Goal: Check status: Check status

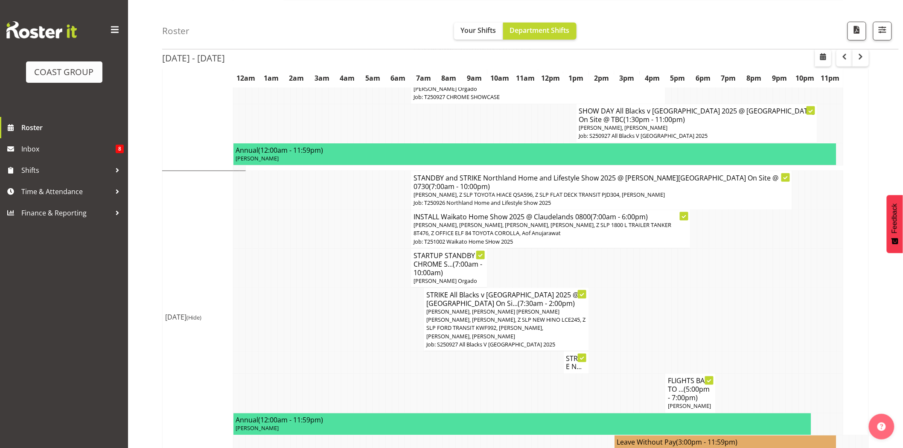
scroll to position [323, 0]
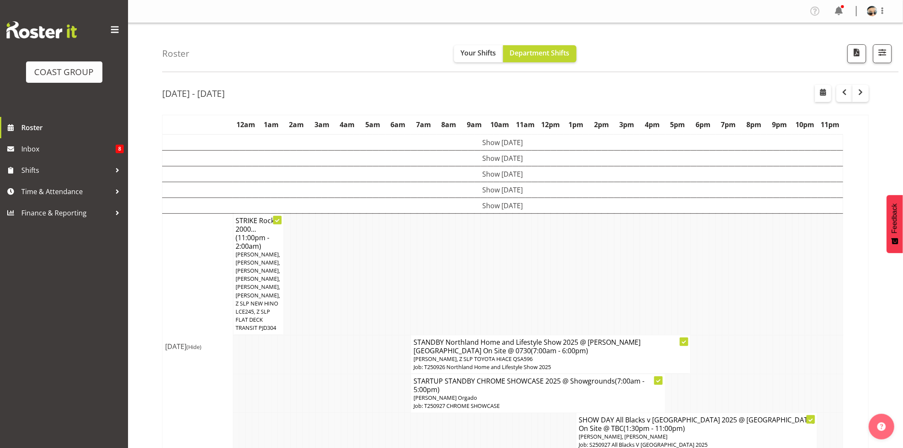
scroll to position [323, 0]
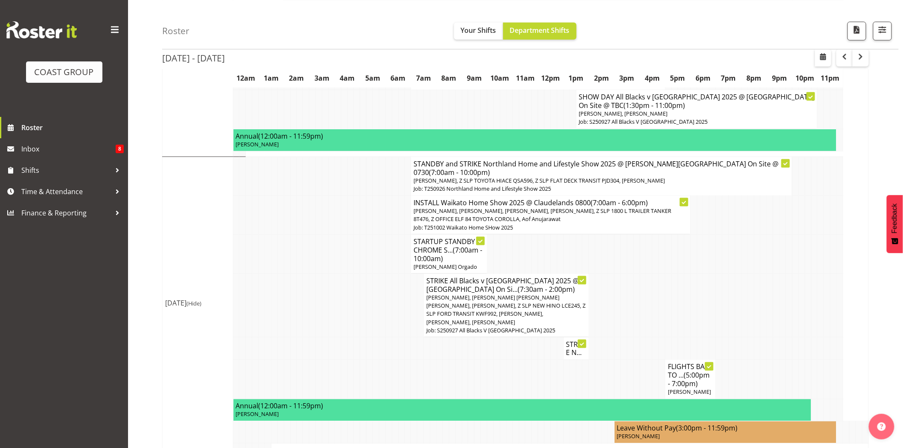
click at [523, 101] on td at bounding box center [522, 109] width 6 height 39
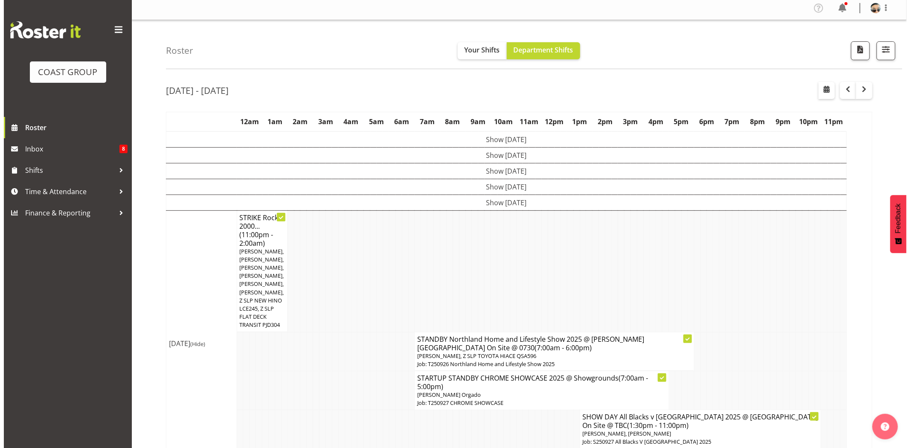
scroll to position [0, 0]
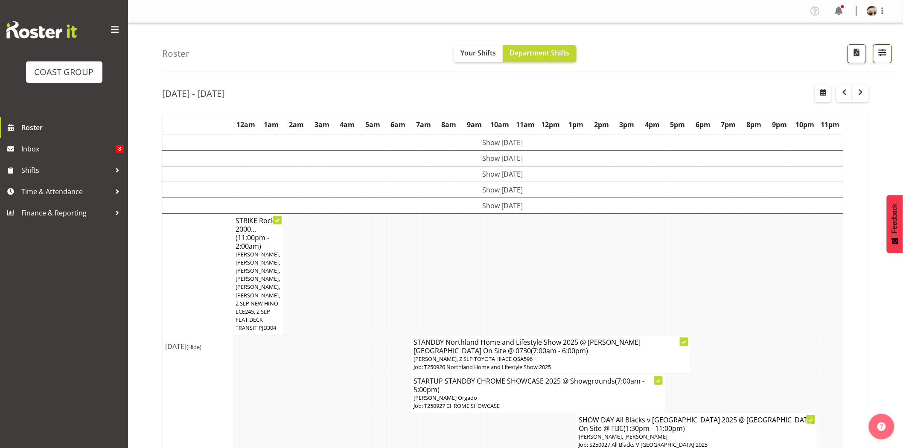
click at [875, 54] on button "button" at bounding box center [882, 53] width 19 height 19
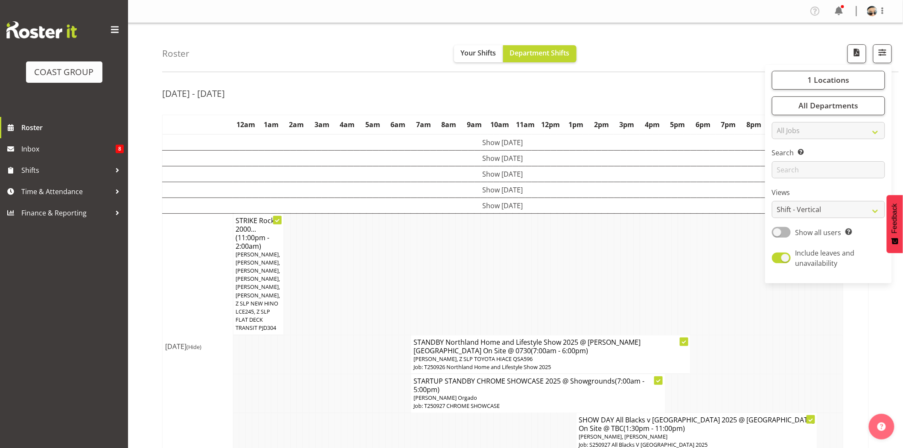
click at [834, 225] on div "1 Locations Clear CARLTON EVENTS [PERSON_NAME] [PERSON_NAME][GEOGRAPHIC_DATA] D…" at bounding box center [828, 174] width 127 height 212
click at [833, 216] on select "Staff Role Shift - Horizontal Shift - Vertical Staff - Location" at bounding box center [828, 209] width 113 height 17
select select "staff"
click at [772, 201] on select "Staff Role Shift - Horizontal Shift - Vertical Staff - Location" at bounding box center [828, 209] width 113 height 17
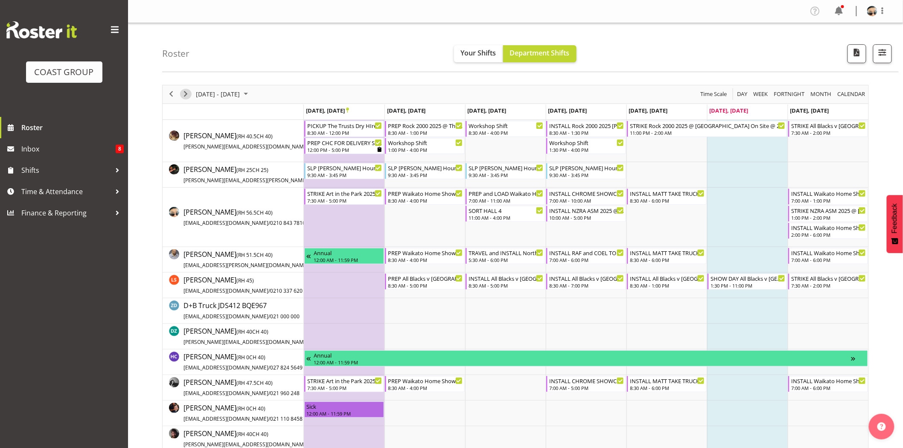
drag, startPoint x: 186, startPoint y: 99, endPoint x: 279, endPoint y: 14, distance: 125.7
click at [186, 99] on span "Next" at bounding box center [186, 94] width 10 height 11
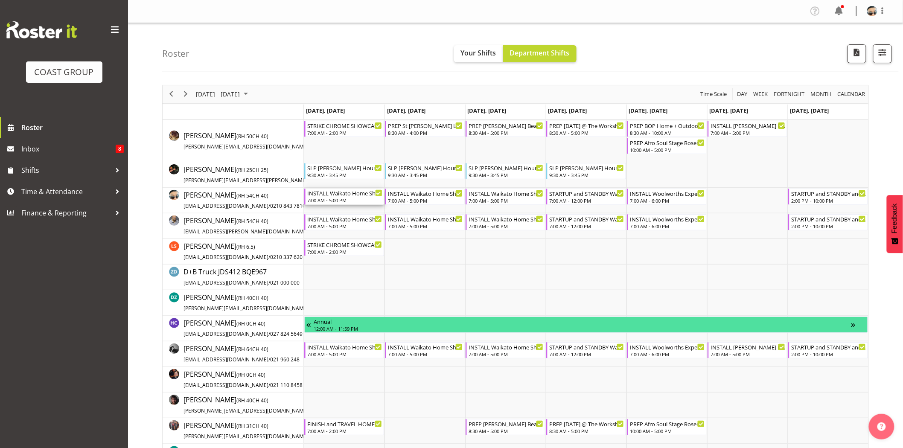
click at [347, 194] on div "INSTALL Waikato Home Show 2025 @ [GEOGRAPHIC_DATA]" at bounding box center [344, 193] width 75 height 9
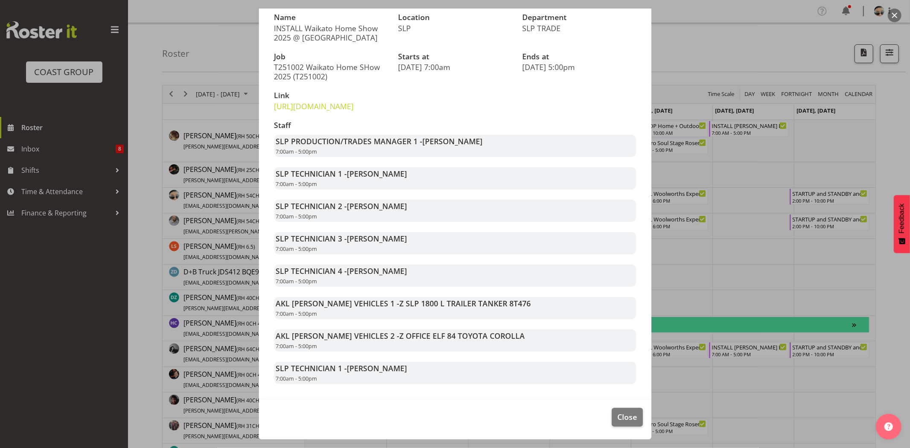
scroll to position [99, 0]
drag, startPoint x: 315, startPoint y: 176, endPoint x: 413, endPoint y: 184, distance: 98.4
click at [413, 184] on div "SLP TECHNICIAN 1 - Aof Anujarawat 7:00am - 5:00pm" at bounding box center [455, 178] width 362 height 22
drag, startPoint x: 348, startPoint y: 172, endPoint x: 422, endPoint y: 181, distance: 75.3
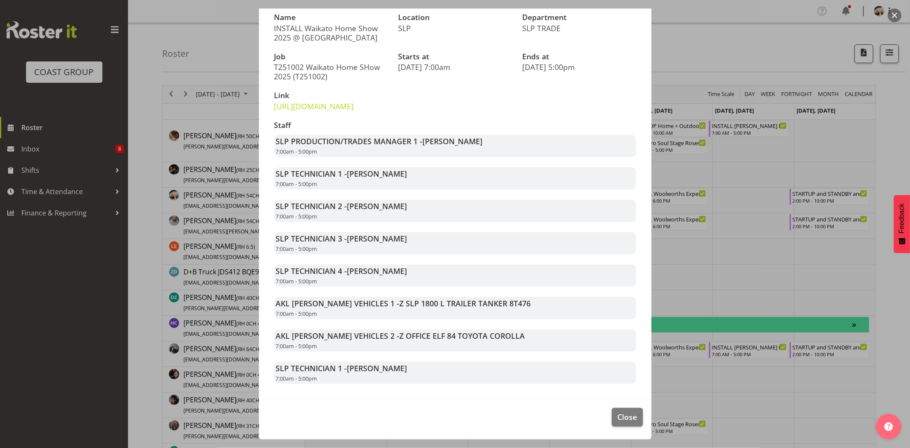
click at [422, 181] on div "SLP TECHNICIAN 1 - Aof Anujarawat 7:00am - 5:00pm" at bounding box center [455, 178] width 362 height 22
drag, startPoint x: 353, startPoint y: 174, endPoint x: 390, endPoint y: 180, distance: 38.0
click at [390, 180] on div "SLP TECHNICIAN 1 - Aof Anujarawat 7:00am - 5:00pm" at bounding box center [455, 178] width 362 height 22
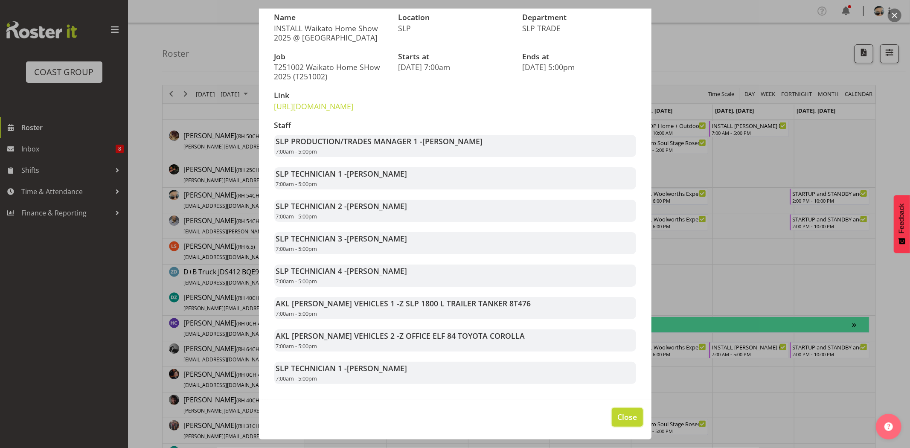
click at [620, 421] on span "Close" at bounding box center [628, 416] width 20 height 11
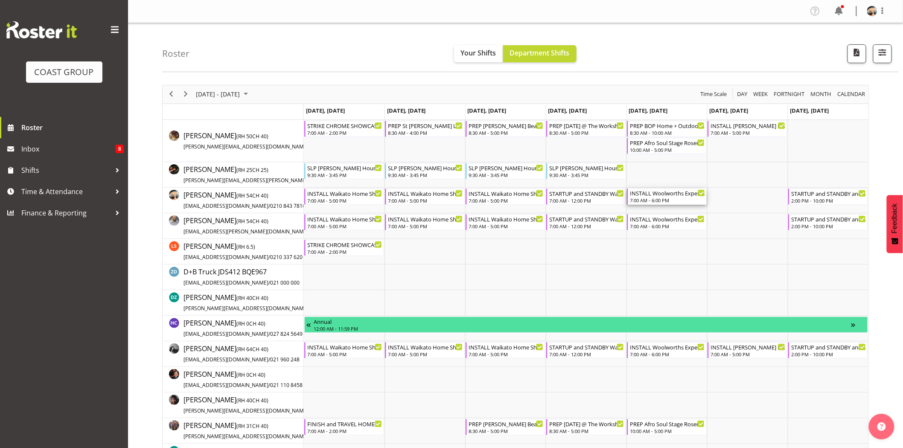
click at [663, 195] on div "INSTALL Woolworths Experience Event 2025 TRADESHOW POWER AND LIGHTING AND BANNE…" at bounding box center [667, 193] width 75 height 9
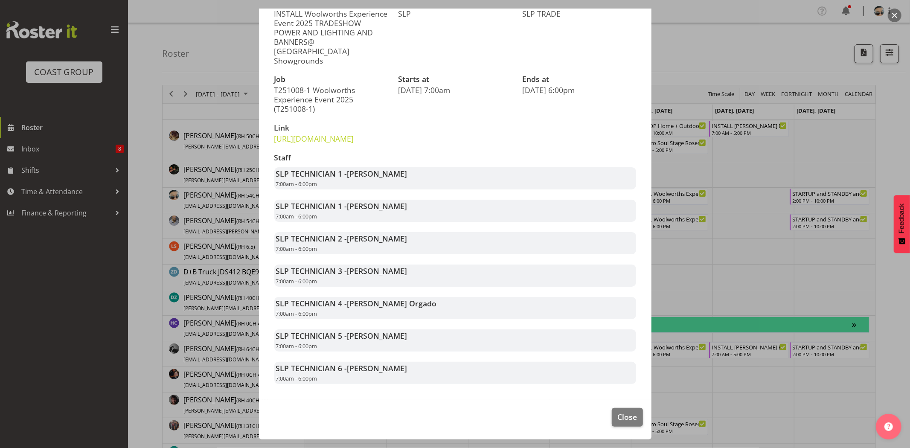
scroll to position [104, 0]
click at [629, 421] on span "Close" at bounding box center [628, 416] width 20 height 11
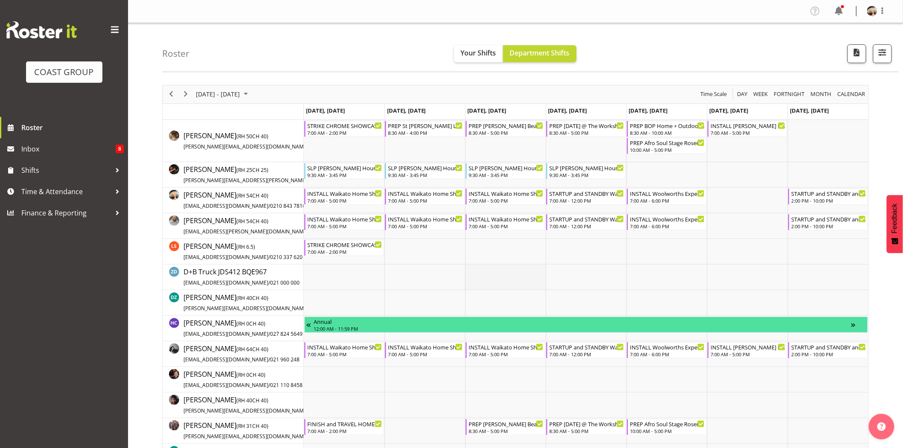
click at [487, 283] on td "Timeline Week of October 4, 2025" at bounding box center [505, 278] width 81 height 26
click at [814, 195] on div "STARTUP and STANDBY and STRIKE Waikato Home Show 2025 @ [GEOGRAPHIC_DATA]" at bounding box center [828, 193] width 75 height 9
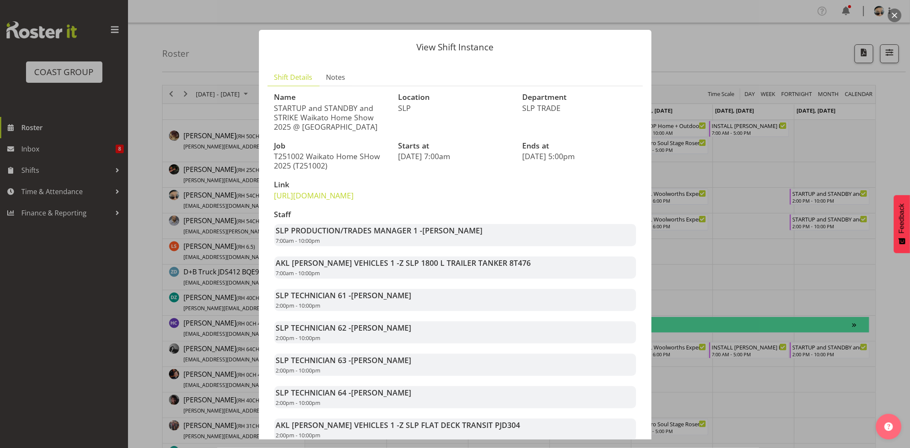
drag, startPoint x: 660, startPoint y: 266, endPoint x: 650, endPoint y: 296, distance: 31.0
click at [651, 295] on div "View Shift Instance Shift Details Notes Name STARTUP and STANDBY and STRIKE Wai…" at bounding box center [455, 224] width 910 height 448
click at [603, 298] on div "Staff SLP PRODUCTION/TRADES MANAGER 1 - [PERSON_NAME] 7:00am - 10:00pm AKL [PER…" at bounding box center [455, 341] width 372 height 273
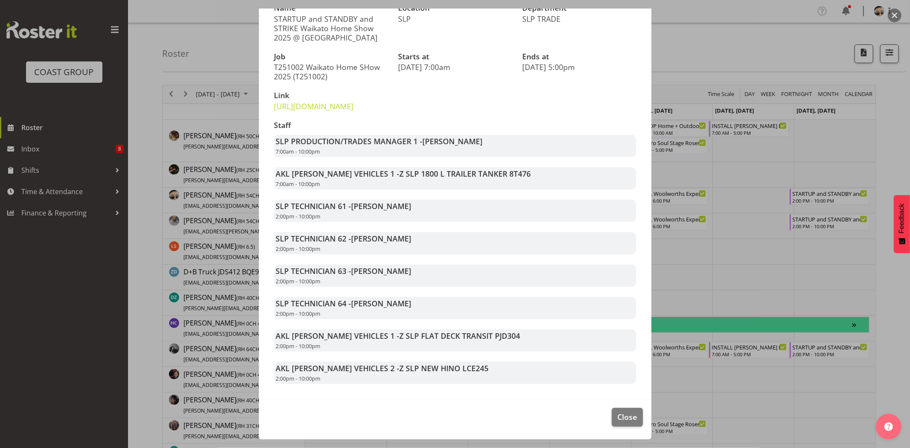
scroll to position [108, 0]
drag, startPoint x: 352, startPoint y: 207, endPoint x: 412, endPoint y: 219, distance: 61.9
click at [412, 219] on div "SLP TECHNICIAN 61 - Aof Anujarawat 2:00pm - 10:00pm" at bounding box center [455, 211] width 362 height 22
drag, startPoint x: 348, startPoint y: 204, endPoint x: 388, endPoint y: 206, distance: 39.8
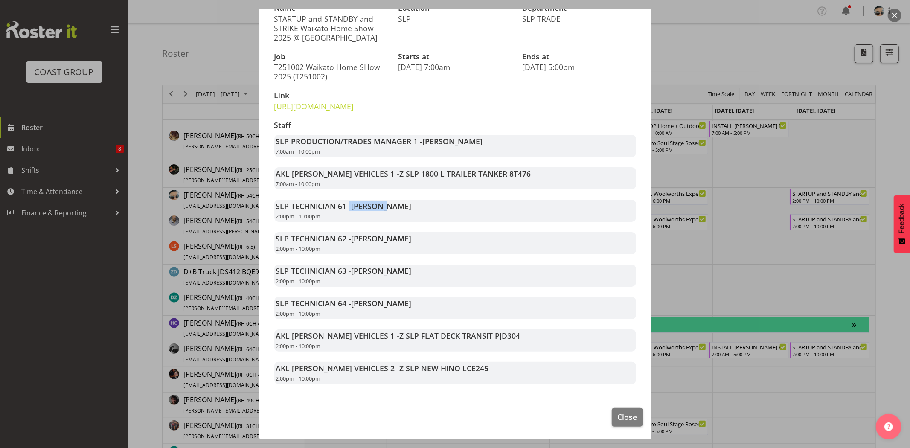
click at [386, 205] on strong "SLP TECHNICIAN 61 - Aof Anujarawat" at bounding box center [344, 206] width 136 height 10
click at [388, 206] on span "[PERSON_NAME]" at bounding box center [382, 206] width 60 height 10
drag, startPoint x: 350, startPoint y: 242, endPoint x: 381, endPoint y: 242, distance: 30.7
click at [380, 242] on strong "SLP TECHNICIAN 62 - [PERSON_NAME]" at bounding box center [344, 238] width 136 height 10
click at [381, 242] on span "[PERSON_NAME]" at bounding box center [382, 238] width 60 height 10
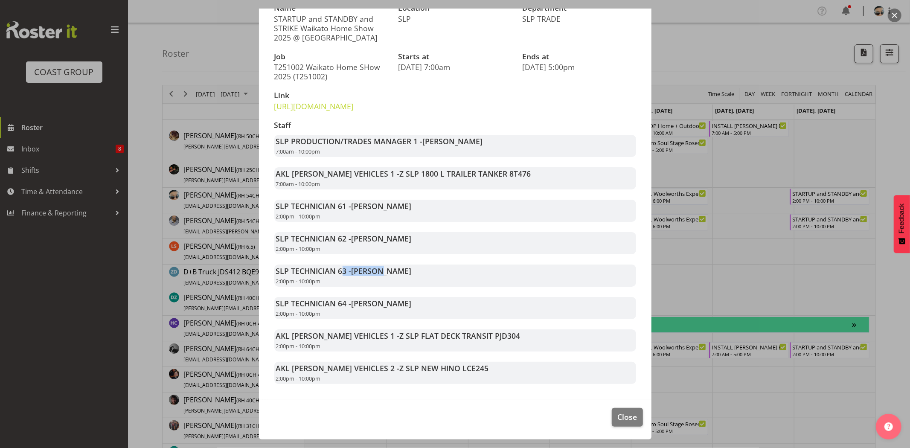
drag, startPoint x: 361, startPoint y: 270, endPoint x: 382, endPoint y: 273, distance: 20.7
click at [382, 273] on strong "SLP TECHNICIAN 63 - [PERSON_NAME]" at bounding box center [344, 271] width 136 height 10
click at [382, 273] on span "[PERSON_NAME]" at bounding box center [382, 271] width 60 height 10
drag, startPoint x: 621, startPoint y: 416, endPoint x: 612, endPoint y: 411, distance: 10.3
click at [621, 415] on span "Close" at bounding box center [628, 416] width 20 height 11
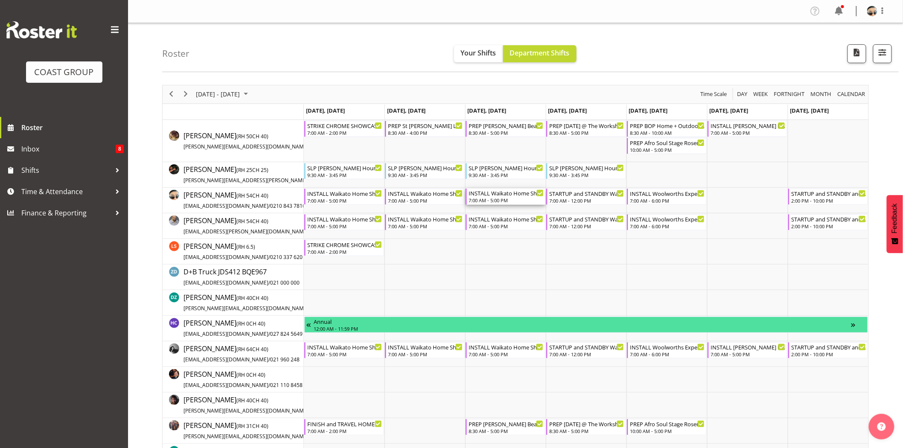
click at [508, 193] on div "INSTALL Waikato Home Show 2025 @ [GEOGRAPHIC_DATA]" at bounding box center [506, 193] width 75 height 9
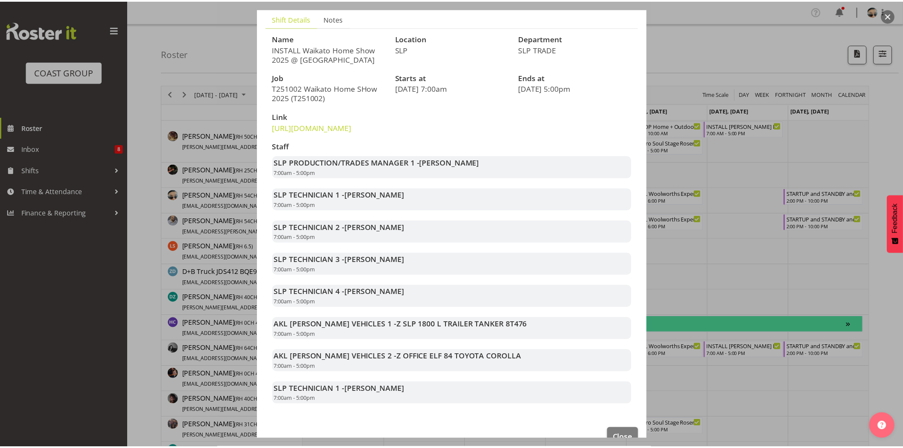
scroll to position [99, 0]
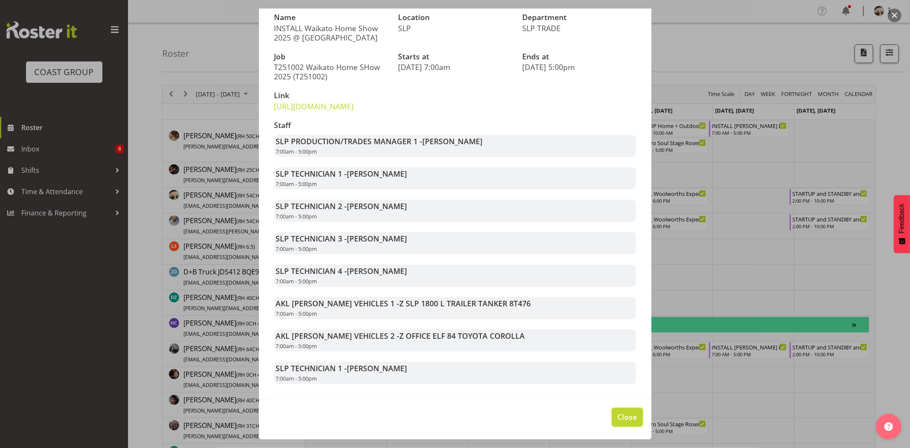
click at [613, 425] on button "Close" at bounding box center [627, 417] width 31 height 19
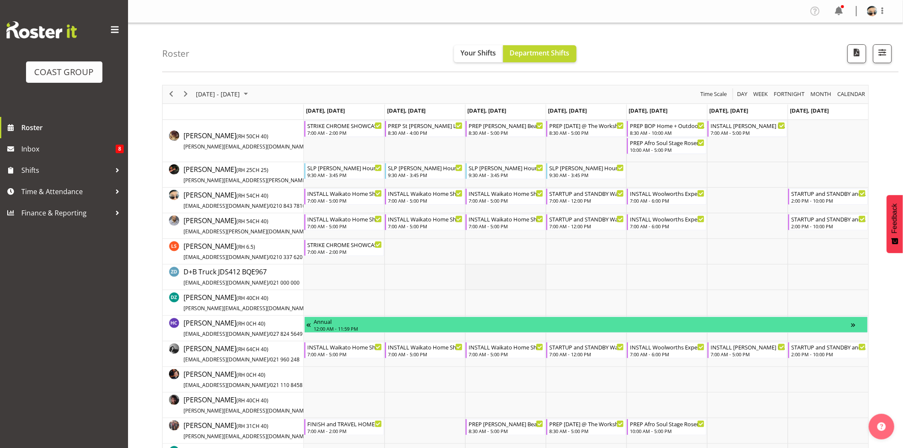
click at [513, 284] on td "Timeline Week of October 4, 2025" at bounding box center [505, 278] width 81 height 26
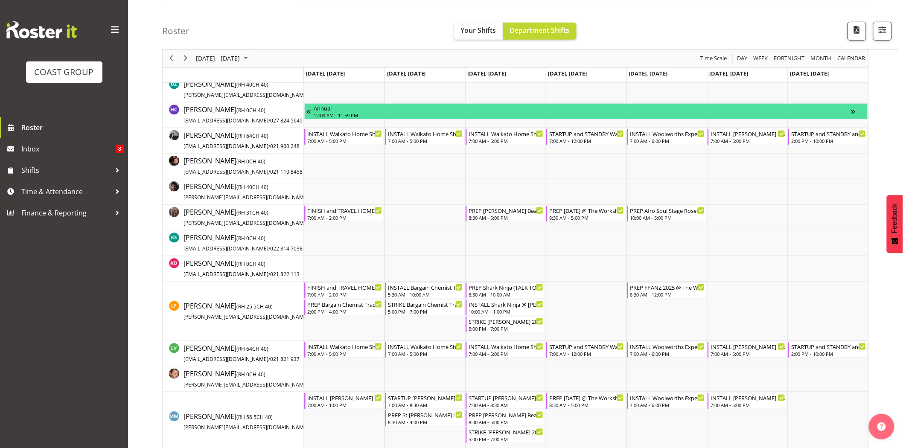
scroll to position [228, 0]
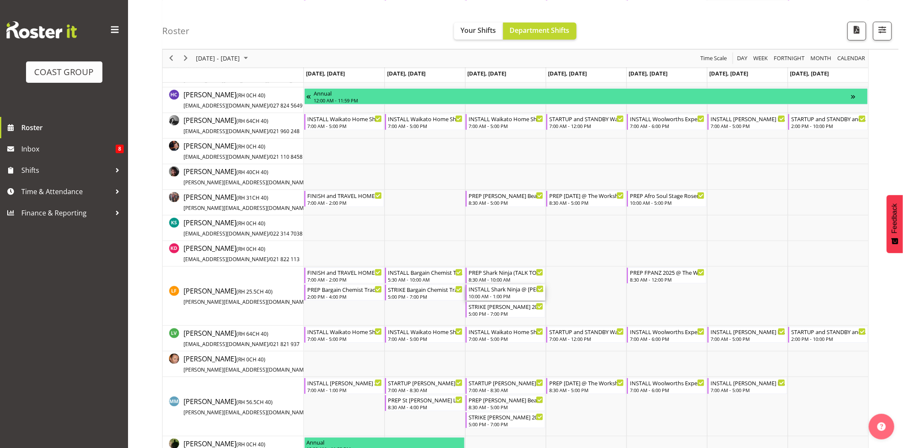
click at [519, 293] on div "INSTALL Shark Ninja @ [PERSON_NAME] @ The Cordis On Site @ 1100 10:00 AM - 1:00…" at bounding box center [506, 293] width 75 height 16
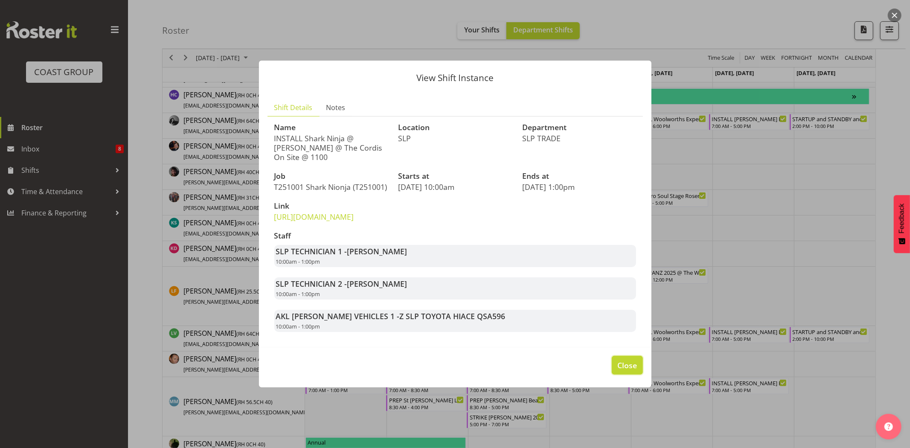
click at [635, 371] on span "Close" at bounding box center [628, 365] width 20 height 11
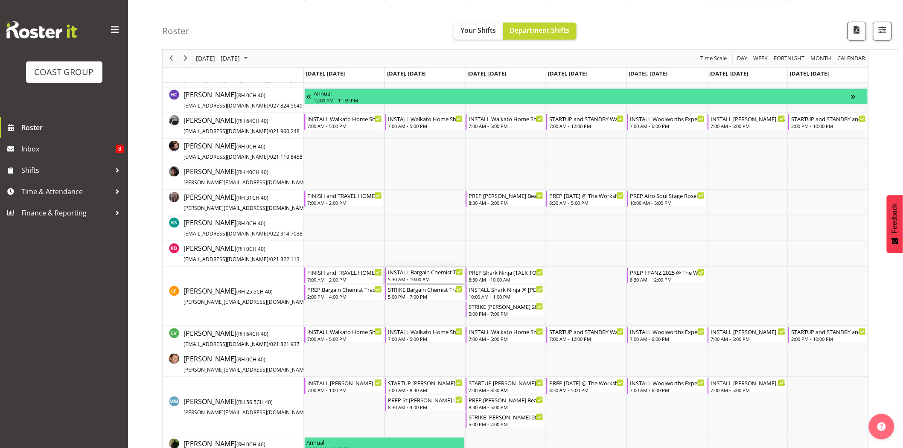
click at [421, 274] on div "INSTALL Bargain Chemist Trade Show @ Due Drop Events Center On SIte @ 0600" at bounding box center [425, 272] width 75 height 9
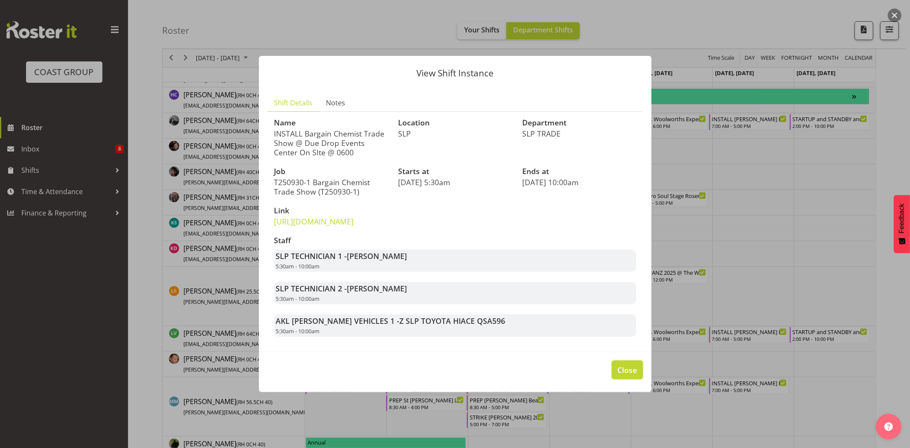
click at [625, 376] on span "Close" at bounding box center [628, 369] width 20 height 11
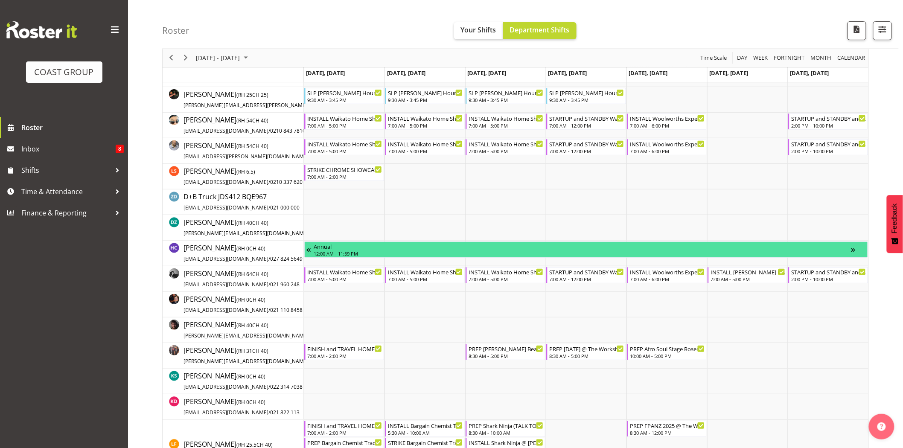
scroll to position [71, 0]
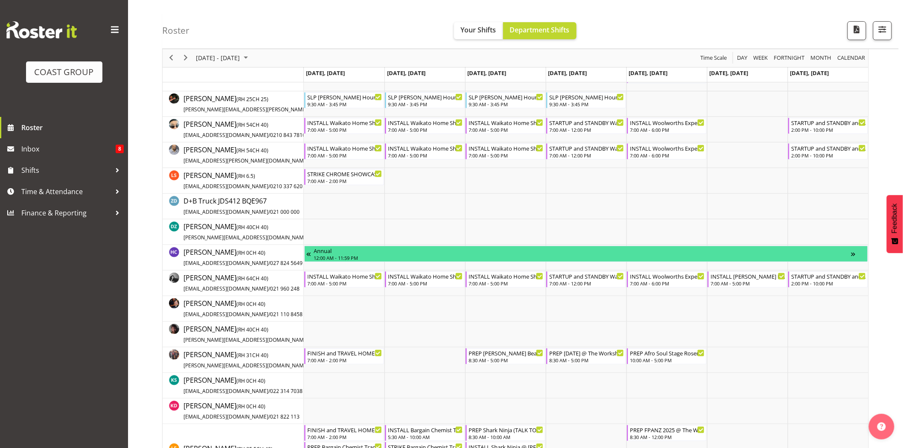
click at [184, 61] on span "Next" at bounding box center [186, 58] width 10 height 11
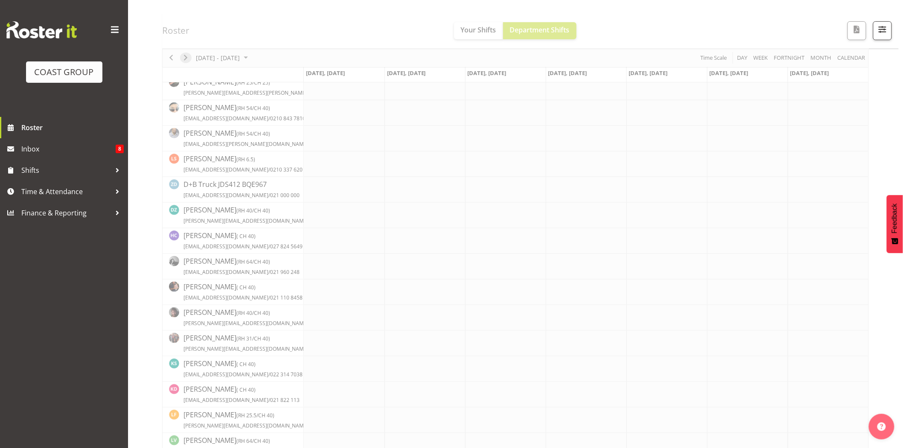
scroll to position [0, 0]
